Goal: Information Seeking & Learning: Find specific fact

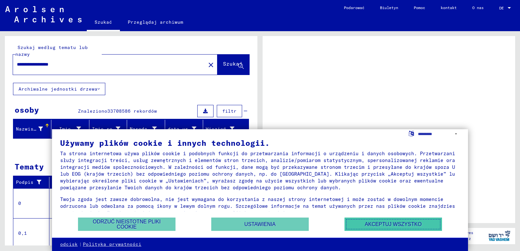
click at [373, 223] on font "Akceptuj wszystko" at bounding box center [393, 225] width 57 height 6
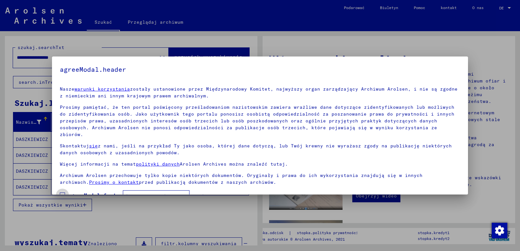
click at [63, 193] on span at bounding box center [62, 195] width 5 height 5
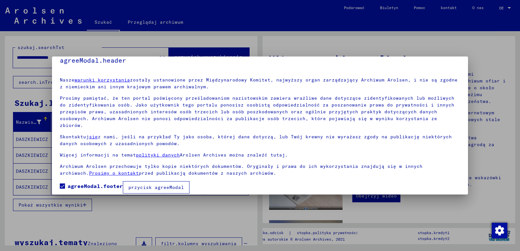
click at [150, 185] on font "przycisk agreeModal" at bounding box center [156, 188] width 56 height 6
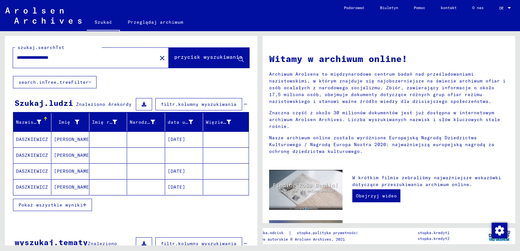
click at [174, 138] on font "[DATE]" at bounding box center [177, 139] width 18 height 6
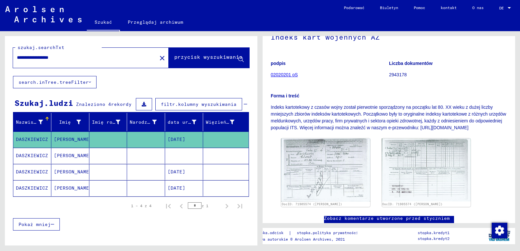
scroll to position [97, 0]
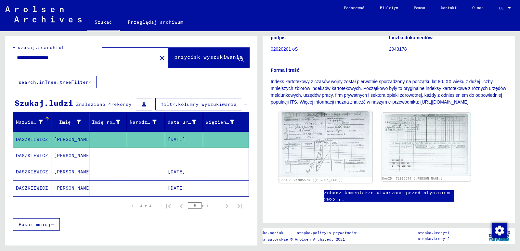
click at [320, 152] on img at bounding box center [325, 144] width 93 height 66
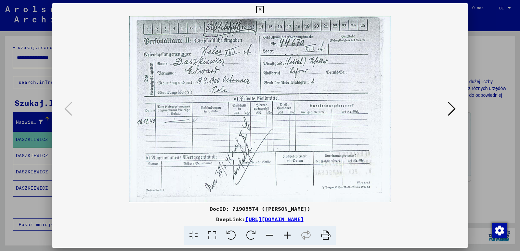
click at [452, 108] on icon at bounding box center [452, 109] width 8 height 16
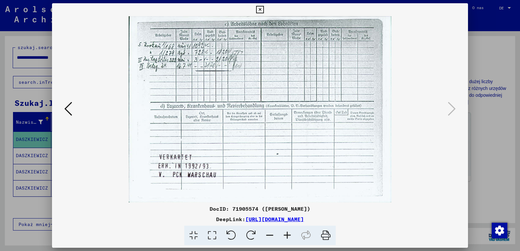
click at [260, 10] on icon at bounding box center [259, 10] width 7 height 8
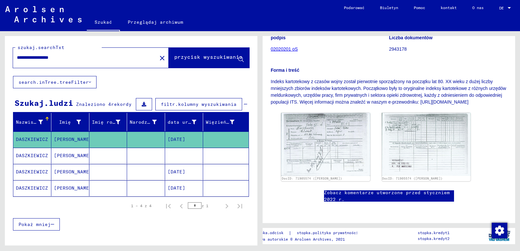
click at [171, 155] on mat-cell at bounding box center [184, 156] width 38 height 16
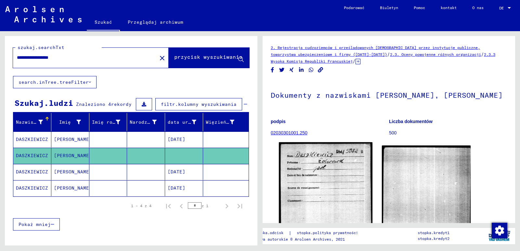
click at [326, 191] on img at bounding box center [325, 206] width 93 height 129
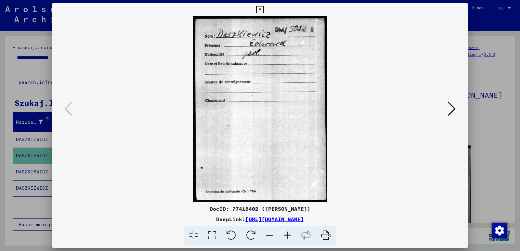
click at [450, 107] on icon at bounding box center [452, 109] width 8 height 16
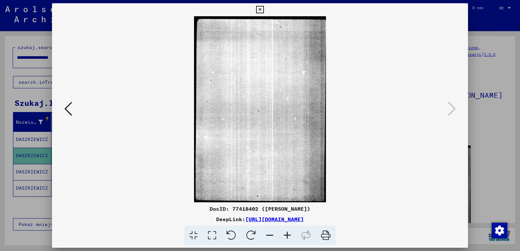
click at [259, 10] on icon at bounding box center [259, 10] width 7 height 8
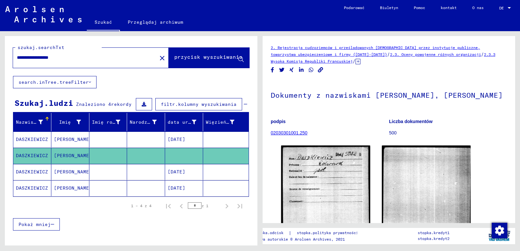
click at [179, 171] on font "[DATE]" at bounding box center [177, 172] width 18 height 6
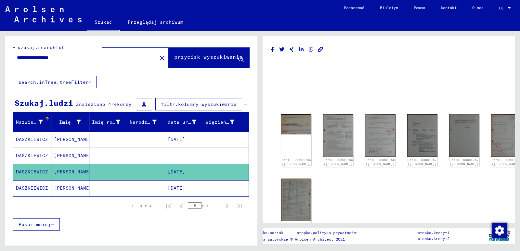
click at [172, 190] on font "[DATE]" at bounding box center [177, 188] width 18 height 6
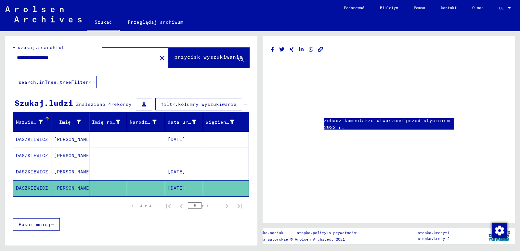
click at [183, 171] on font "[DATE]" at bounding box center [177, 172] width 18 height 6
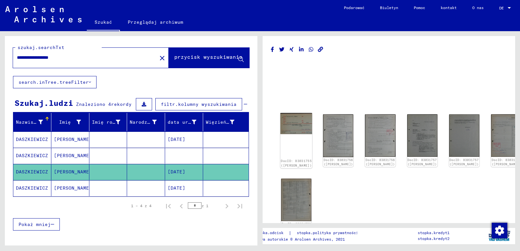
click at [293, 124] on img at bounding box center [296, 123] width 32 height 21
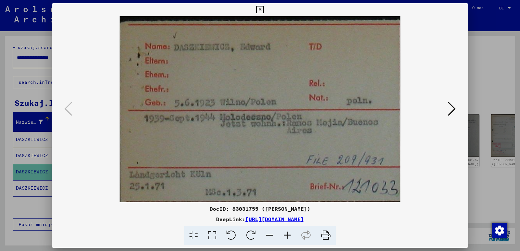
click at [259, 10] on icon at bounding box center [259, 10] width 7 height 8
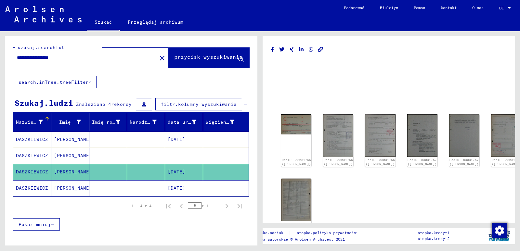
click at [121, 83] on div "**********" at bounding box center [131, 158] width 252 height 244
drag, startPoint x: 72, startPoint y: 57, endPoint x: 8, endPoint y: 53, distance: 64.1
click at [8, 53] on div "**********" at bounding box center [131, 56] width 252 height 40
paste input "text"
click at [233, 61] on span "przycisk wyszukiwania" at bounding box center [208, 58] width 68 height 6
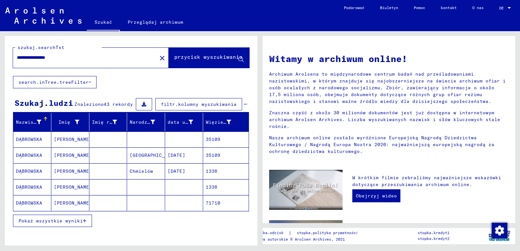
click at [185, 173] on font "[DATE]" at bounding box center [177, 171] width 18 height 6
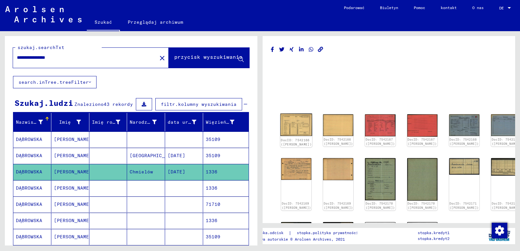
click at [288, 124] on img at bounding box center [296, 125] width 32 height 23
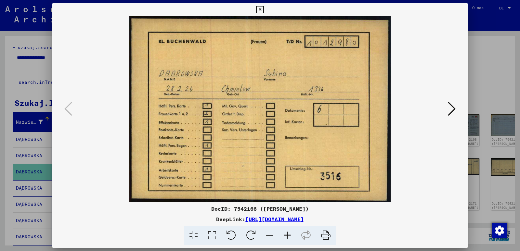
click at [411, 166] on img at bounding box center [260, 109] width 372 height 186
click at [454, 109] on icon at bounding box center [452, 109] width 8 height 16
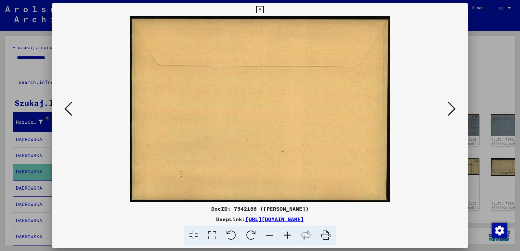
click at [454, 109] on icon at bounding box center [452, 109] width 8 height 16
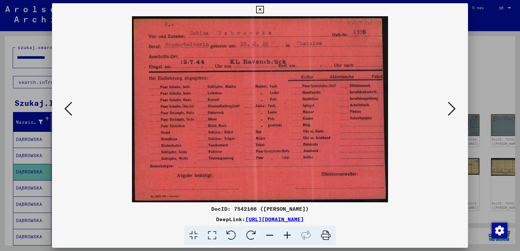
click at [452, 110] on icon at bounding box center [452, 109] width 8 height 16
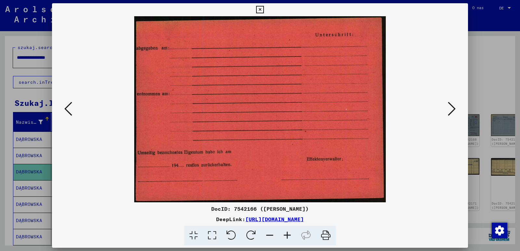
click at [452, 110] on icon at bounding box center [452, 109] width 8 height 16
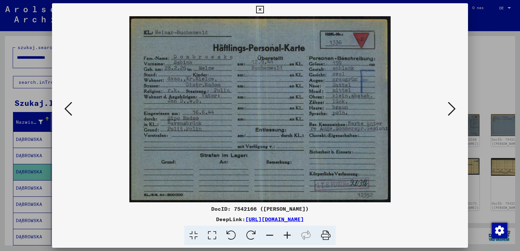
click at [400, 155] on img at bounding box center [260, 109] width 372 height 186
click at [452, 109] on icon at bounding box center [452, 109] width 8 height 16
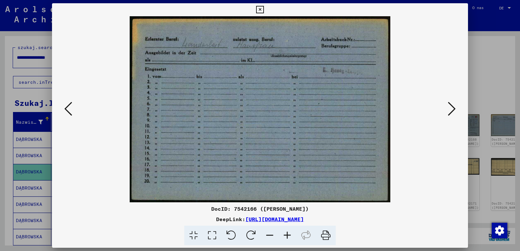
click at [413, 173] on img at bounding box center [260, 109] width 372 height 186
click at [450, 109] on icon at bounding box center [452, 109] width 8 height 16
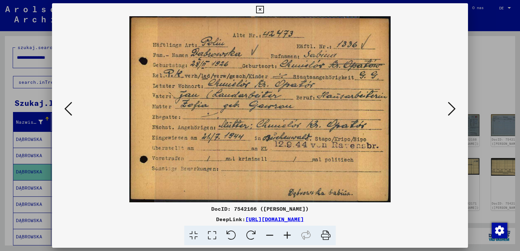
click at [409, 159] on img at bounding box center [260, 109] width 372 height 186
click at [450, 109] on icon at bounding box center [452, 109] width 8 height 16
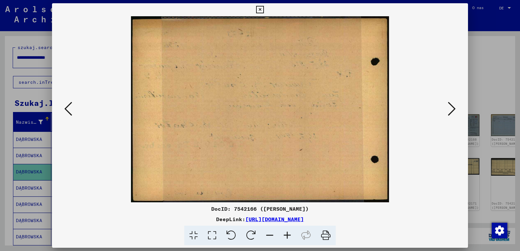
click at [450, 109] on icon at bounding box center [452, 109] width 8 height 16
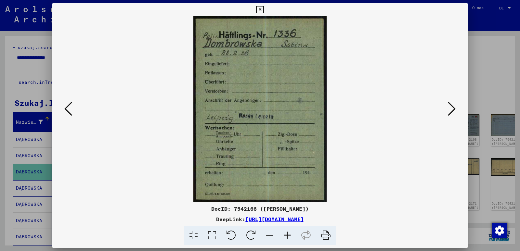
click at [364, 171] on img at bounding box center [260, 109] width 372 height 186
click at [452, 109] on icon at bounding box center [452, 109] width 8 height 16
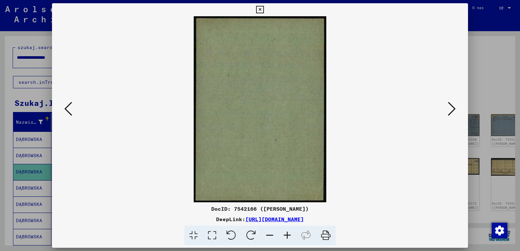
click at [452, 109] on icon at bounding box center [452, 109] width 8 height 16
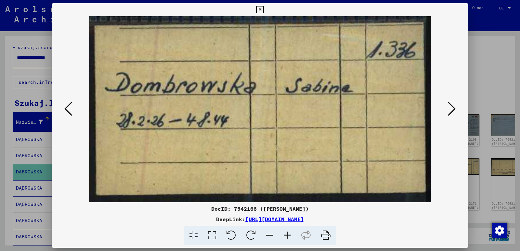
click at [451, 173] on div at bounding box center [260, 109] width 416 height 186
click at [453, 109] on icon at bounding box center [452, 109] width 8 height 16
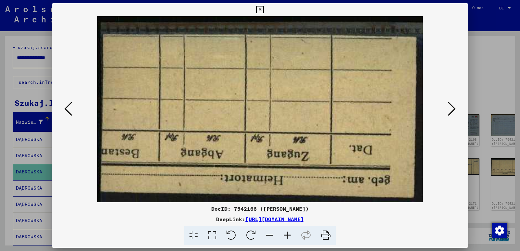
click at [453, 109] on icon at bounding box center [452, 109] width 8 height 16
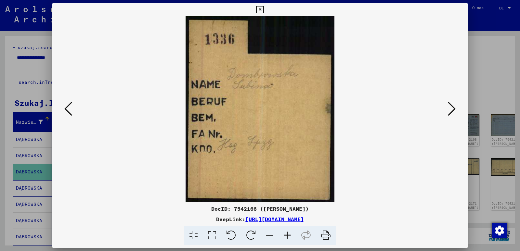
click at [453, 109] on icon at bounding box center [452, 109] width 8 height 16
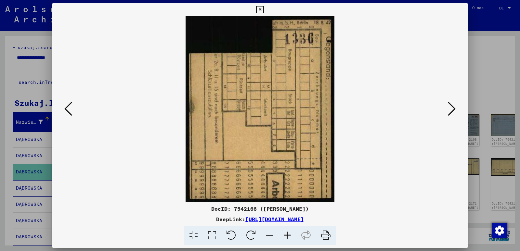
click at [453, 109] on icon at bounding box center [452, 109] width 8 height 16
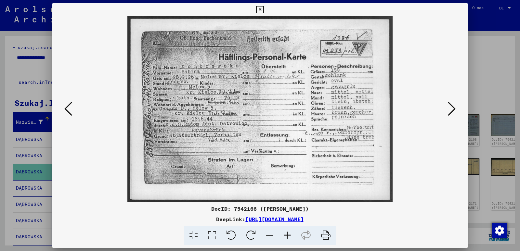
click at [397, 178] on img at bounding box center [260, 109] width 372 height 186
click at [451, 110] on icon at bounding box center [452, 109] width 8 height 16
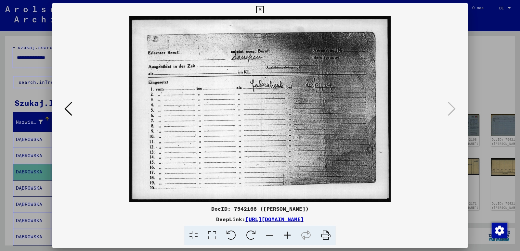
click at [260, 10] on icon at bounding box center [259, 10] width 7 height 8
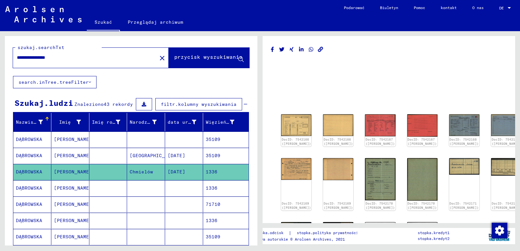
click at [181, 191] on mat-cell at bounding box center [184, 188] width 38 height 16
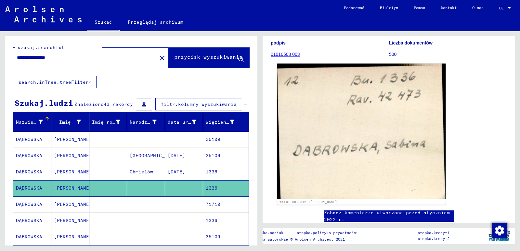
scroll to position [32, 0]
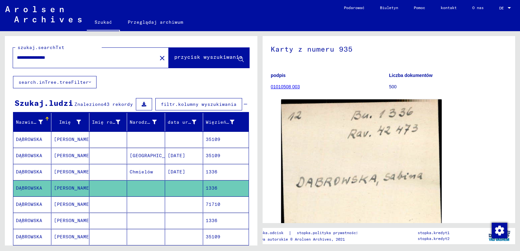
click at [206, 224] on font "1336" at bounding box center [212, 221] width 12 height 6
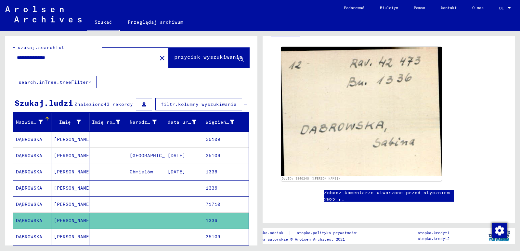
drag, startPoint x: 75, startPoint y: 58, endPoint x: 12, endPoint y: 58, distance: 62.7
click at [12, 58] on div "**********" at bounding box center [131, 56] width 252 height 40
paste input "text"
click at [238, 60] on icon at bounding box center [241, 60] width 6 height 6
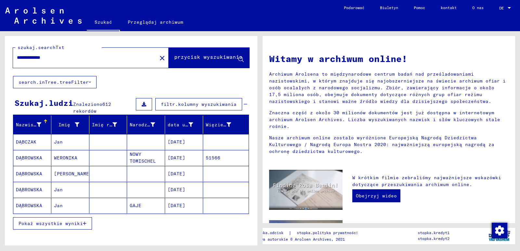
click at [45, 223] on font "Pokaż wszystkie wyniki" at bounding box center [51, 224] width 64 height 6
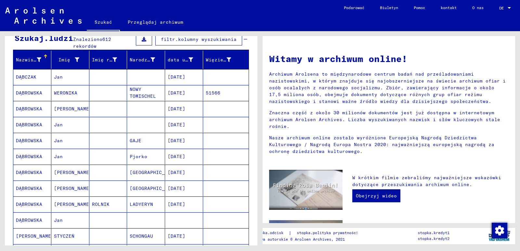
scroll to position [97, 0]
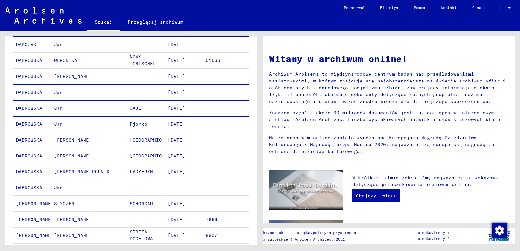
click at [160, 185] on mat-cell at bounding box center [146, 188] width 38 height 16
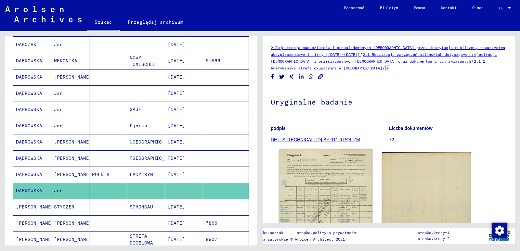
click at [322, 196] on img at bounding box center [325, 216] width 93 height 134
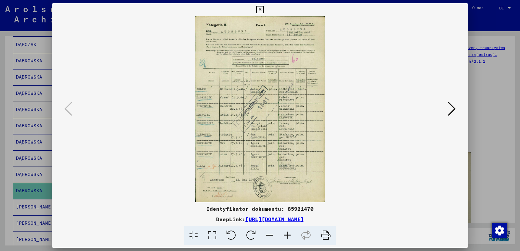
click at [451, 108] on icon at bounding box center [452, 109] width 8 height 16
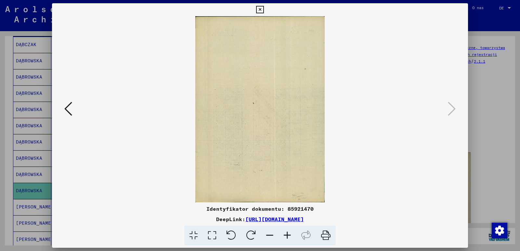
click at [259, 9] on icon at bounding box center [259, 10] width 7 height 8
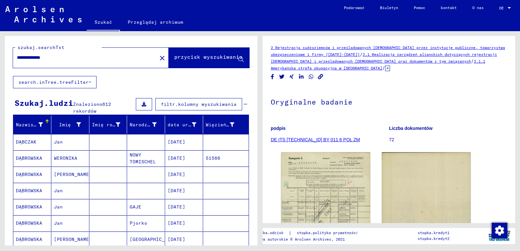
drag, startPoint x: 71, startPoint y: 58, endPoint x: 8, endPoint y: 53, distance: 62.8
click at [8, 53] on div "**********" at bounding box center [131, 56] width 252 height 40
paste input "text"
click at [231, 58] on font "przycisk wyszukiwania" at bounding box center [208, 57] width 68 height 6
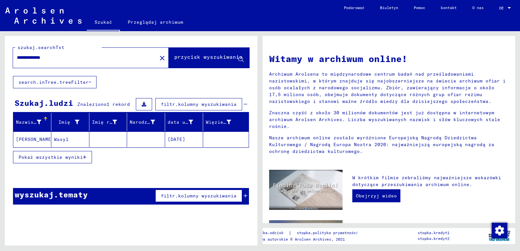
click at [175, 141] on font "[DATE]" at bounding box center [177, 139] width 18 height 6
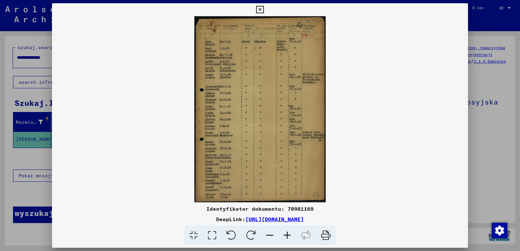
click at [260, 9] on icon at bounding box center [259, 10] width 7 height 8
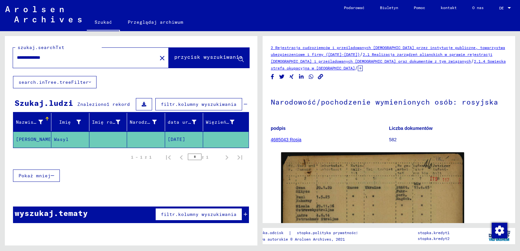
drag, startPoint x: 61, startPoint y: 58, endPoint x: 4, endPoint y: 51, distance: 57.6
click at [5, 51] on div "**********" at bounding box center [131, 56] width 252 height 40
drag, startPoint x: 33, startPoint y: 51, endPoint x: 29, endPoint y: 59, distance: 9.0
click at [29, 59] on input "**********" at bounding box center [85, 57] width 136 height 7
drag, startPoint x: 62, startPoint y: 57, endPoint x: 13, endPoint y: 57, distance: 48.7
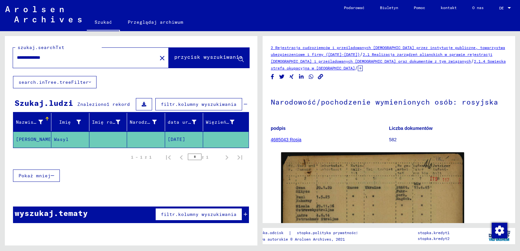
click at [13, 57] on div "**********" at bounding box center [83, 57] width 140 height 15
paste input "***"
click at [206, 58] on font "przycisk wyszukiwania" at bounding box center [208, 57] width 68 height 6
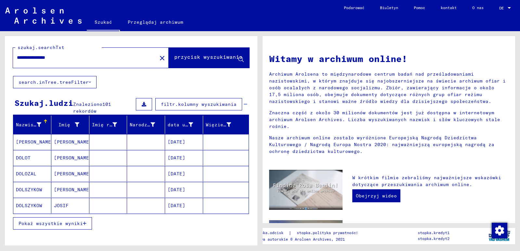
drag, startPoint x: 71, startPoint y: 55, endPoint x: 48, endPoint y: 57, distance: 22.8
click at [48, 57] on input "**********" at bounding box center [83, 57] width 132 height 7
type input "**********"
click at [238, 59] on icon at bounding box center [241, 60] width 6 height 6
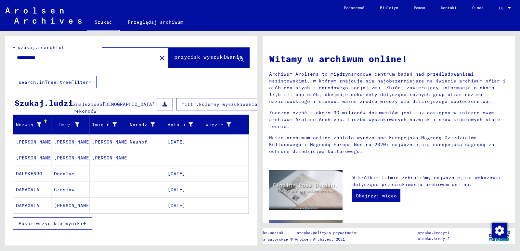
click at [63, 223] on font "Pokaż wszystkie wyniki" at bounding box center [51, 224] width 64 height 6
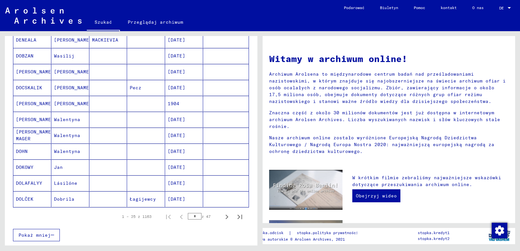
scroll to position [357, 0]
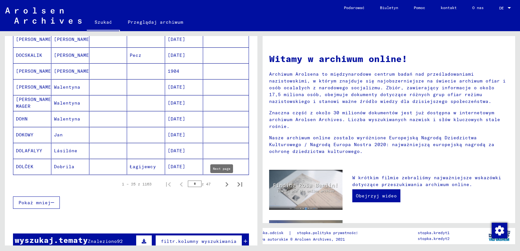
click at [222, 187] on icon "Następna strona" at bounding box center [226, 184] width 9 height 9
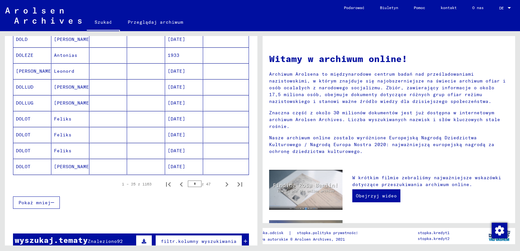
click at [222, 186] on icon "Następna strona" at bounding box center [226, 184] width 9 height 9
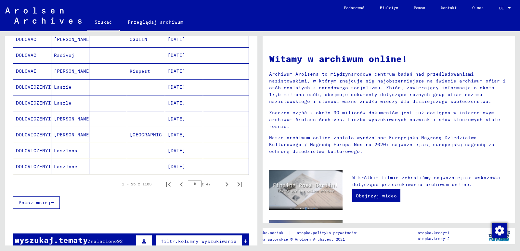
click at [222, 186] on icon "Następna strona" at bounding box center [226, 184] width 9 height 9
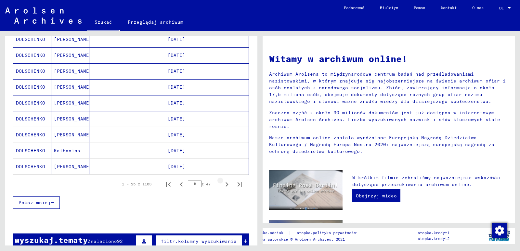
click at [222, 186] on icon "Następna strona" at bounding box center [226, 184] width 9 height 9
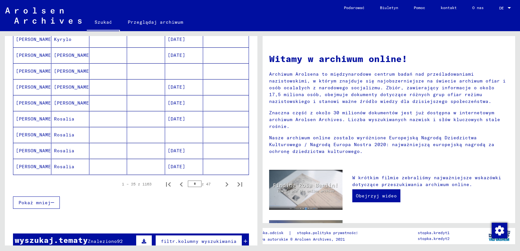
click at [222, 186] on icon "Następna strona" at bounding box center [226, 184] width 9 height 9
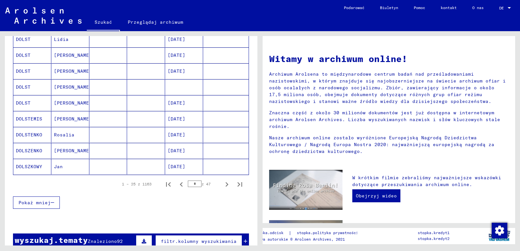
click at [222, 186] on icon "Następna strona" at bounding box center [226, 184] width 9 height 9
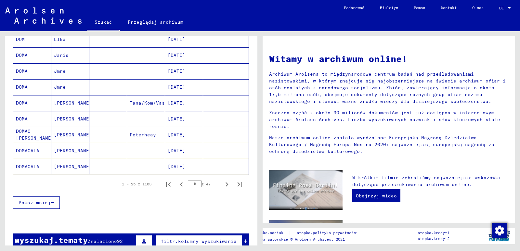
click at [222, 186] on icon "Następna strona" at bounding box center [226, 184] width 9 height 9
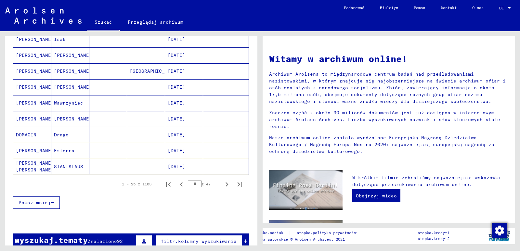
click at [222, 186] on icon "Następna strona" at bounding box center [226, 184] width 9 height 9
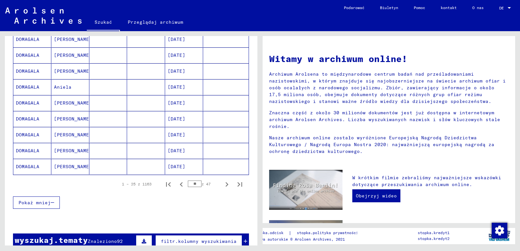
click at [222, 186] on icon "Następna strona" at bounding box center [226, 184] width 9 height 9
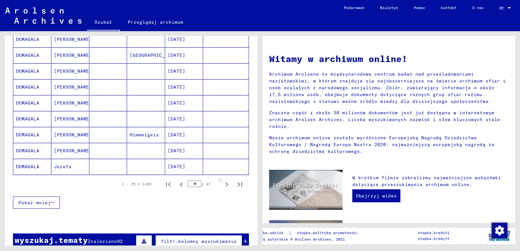
click at [222, 186] on icon "Następna strona" at bounding box center [226, 184] width 9 height 9
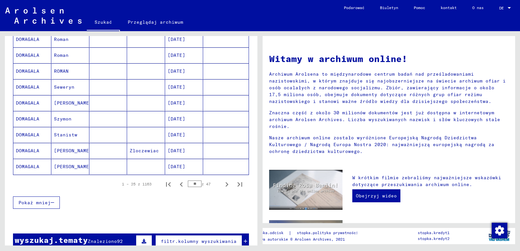
click at [222, 186] on icon "Następna strona" at bounding box center [226, 184] width 9 height 9
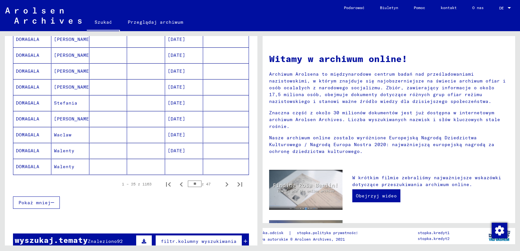
click at [222, 186] on icon "Następna strona" at bounding box center [226, 184] width 9 height 9
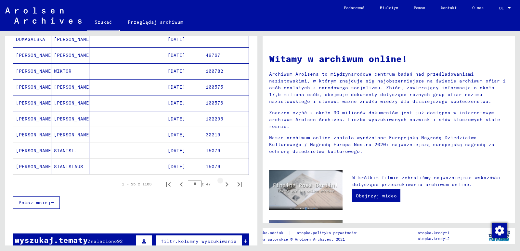
type input "**"
click at [172, 119] on mat-cell "[DATE]" at bounding box center [184, 119] width 38 height 16
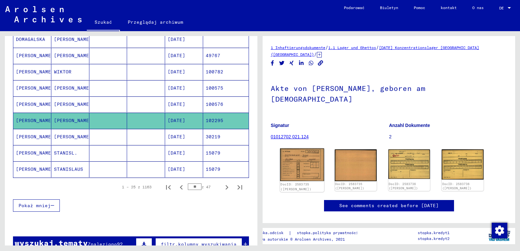
click at [300, 154] on img at bounding box center [302, 164] width 44 height 32
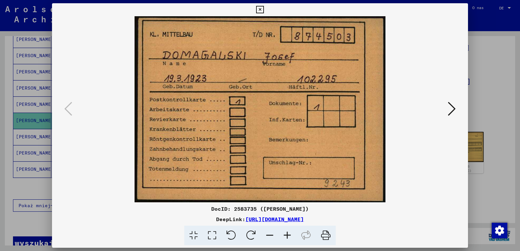
click at [452, 109] on icon at bounding box center [452, 109] width 8 height 16
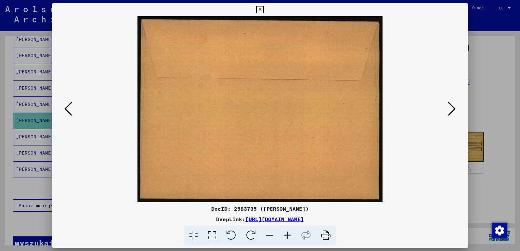
click at [452, 109] on icon at bounding box center [452, 109] width 8 height 16
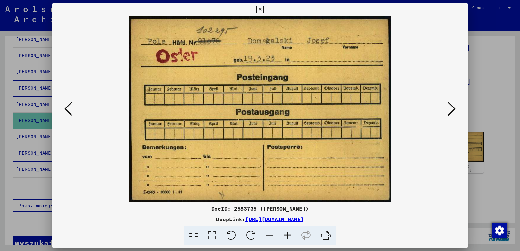
click at [400, 177] on img at bounding box center [260, 109] width 372 height 186
click at [454, 109] on icon at bounding box center [452, 109] width 8 height 16
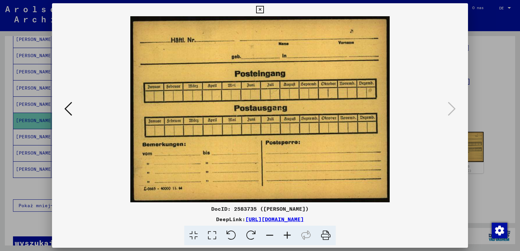
click at [260, 9] on icon at bounding box center [259, 10] width 7 height 8
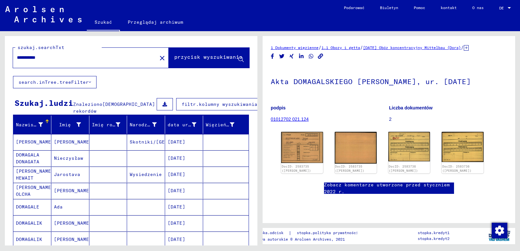
drag, startPoint x: 60, startPoint y: 62, endPoint x: 42, endPoint y: 59, distance: 18.7
click at [42, 59] on div "**********" at bounding box center [83, 57] width 140 height 15
drag, startPoint x: 47, startPoint y: 56, endPoint x: 12, endPoint y: 59, distance: 34.9
click at [12, 59] on div "**********" at bounding box center [131, 56] width 252 height 40
drag, startPoint x: 13, startPoint y: 57, endPoint x: 76, endPoint y: 51, distance: 64.0
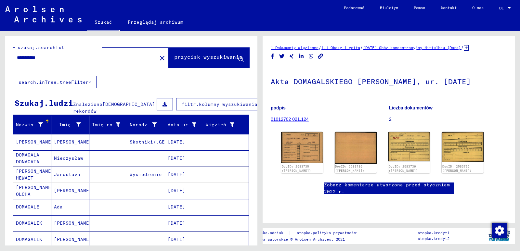
click at [76, 51] on div "szukaj.searchTxt" at bounding box center [58, 47] width 86 height 7
drag, startPoint x: 65, startPoint y: 57, endPoint x: 23, endPoint y: 57, distance: 41.3
click at [16, 57] on div "**********" at bounding box center [83, 57] width 140 height 15
paste input "text"
type input "**********"
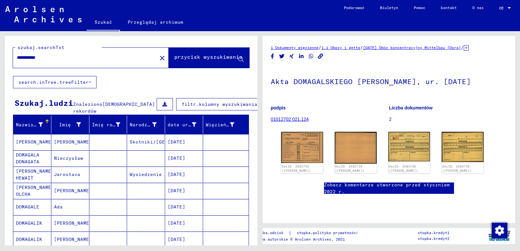
click at [215, 58] on font "przycisk wyszukiwania" at bounding box center [208, 57] width 68 height 6
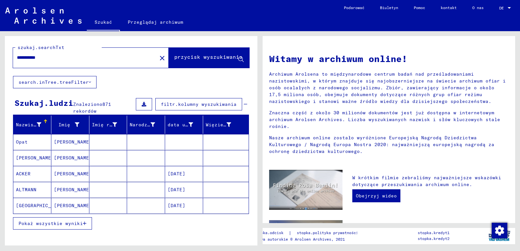
click at [51, 224] on font "Pokaż wszystkie wyniki" at bounding box center [51, 224] width 64 height 6
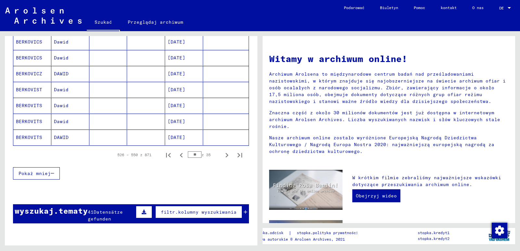
scroll to position [390, 0]
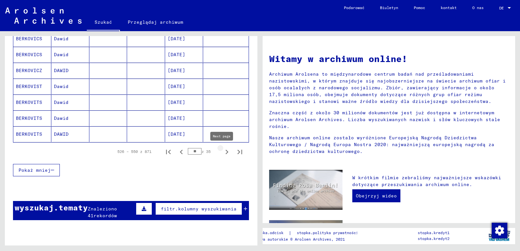
click at [222, 151] on icon "Następna strona" at bounding box center [226, 152] width 9 height 9
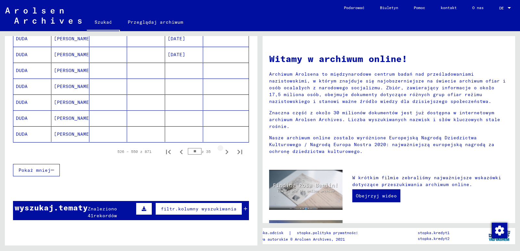
click at [222, 151] on icon "Następna strona" at bounding box center [226, 152] width 9 height 9
click at [175, 118] on mat-cell "[DATE]" at bounding box center [184, 118] width 38 height 16
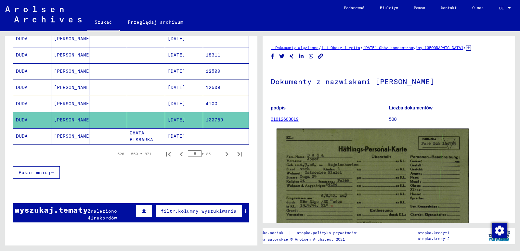
click at [338, 178] on img at bounding box center [372, 196] width 192 height 135
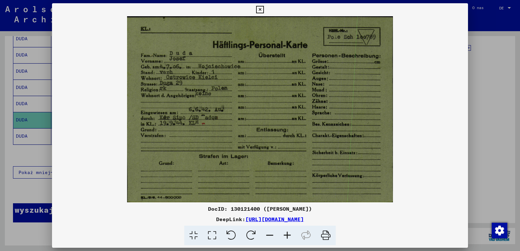
click at [259, 8] on icon at bounding box center [259, 10] width 7 height 8
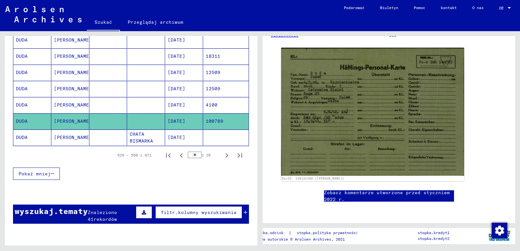
scroll to position [396, 0]
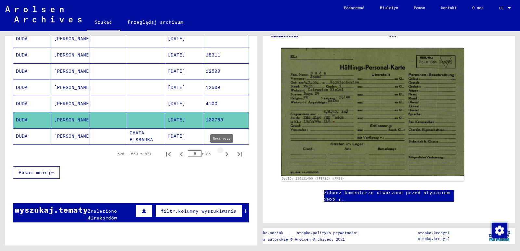
click at [222, 154] on icon "Następna strona" at bounding box center [226, 154] width 9 height 9
type input "**"
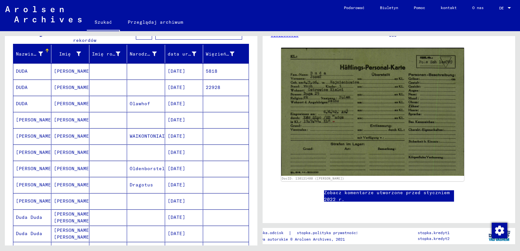
scroll to position [0, 0]
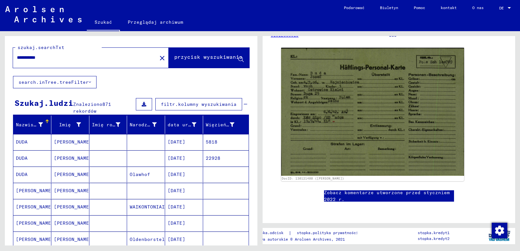
click at [101, 55] on input "**********" at bounding box center [85, 57] width 136 height 7
drag, startPoint x: 48, startPoint y: 57, endPoint x: 12, endPoint y: 53, distance: 35.9
click at [12, 53] on div "**********" at bounding box center [131, 56] width 252 height 40
paste input "*****"
click at [238, 61] on icon at bounding box center [241, 60] width 6 height 6
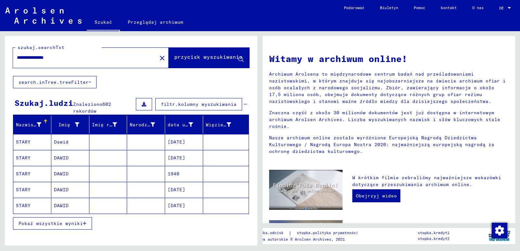
click at [53, 224] on font "Pokaż wszystkie wyniki" at bounding box center [51, 224] width 64 height 6
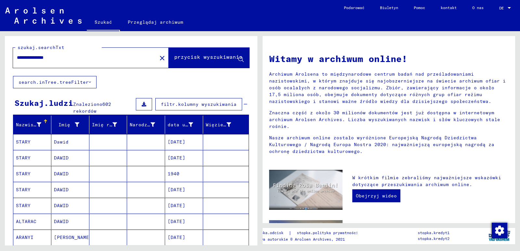
drag, startPoint x: 63, startPoint y: 56, endPoint x: 0, endPoint y: 52, distance: 63.5
click at [0, 52] on div "**********" at bounding box center [130, 138] width 260 height 214
type input "**********"
click at [206, 59] on font "przycisk wyszukiwania" at bounding box center [208, 57] width 68 height 6
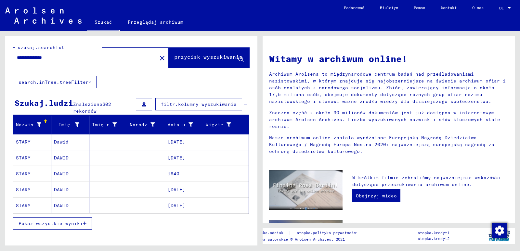
drag, startPoint x: 61, startPoint y: 58, endPoint x: 0, endPoint y: 55, distance: 61.5
click at [0, 55] on div "**********" at bounding box center [130, 138] width 260 height 214
